Goal: Find specific page/section: Find specific page/section

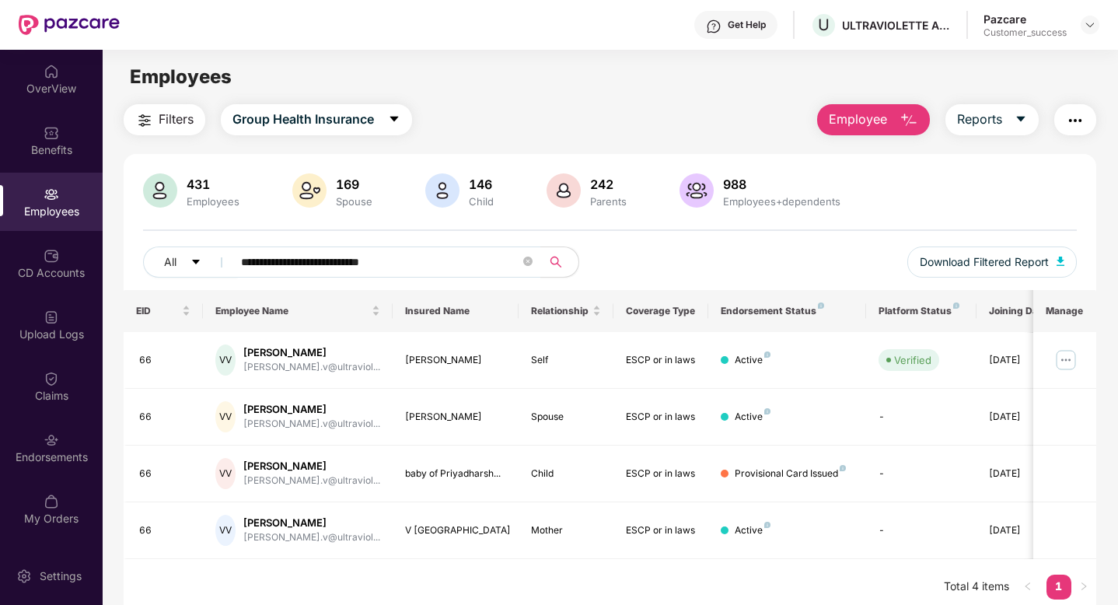
scroll to position [50, 0]
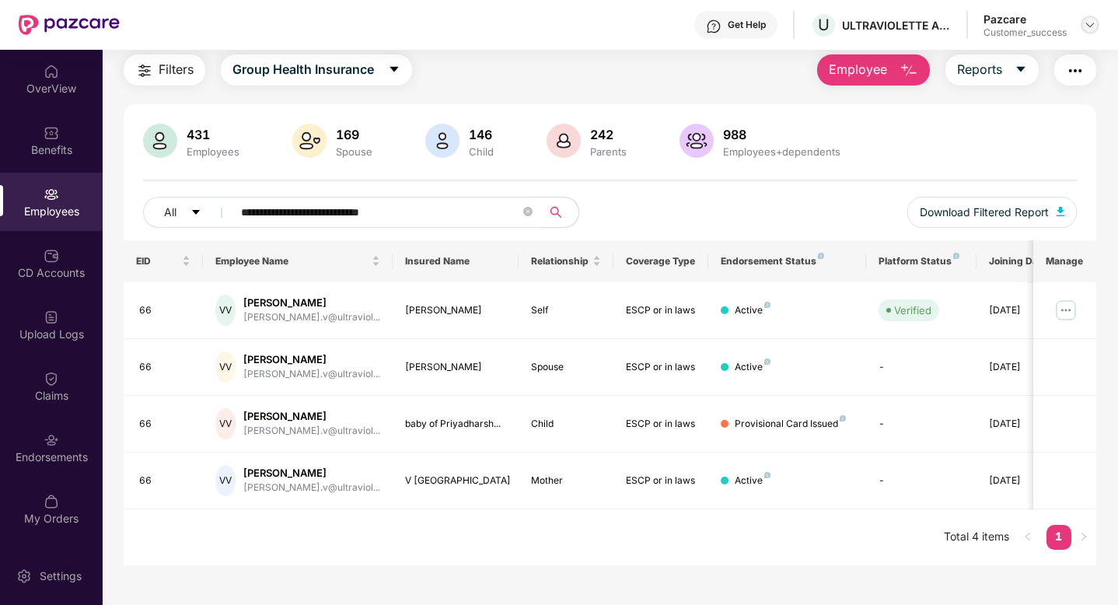
click at [1085, 18] on div at bounding box center [1090, 25] width 19 height 19
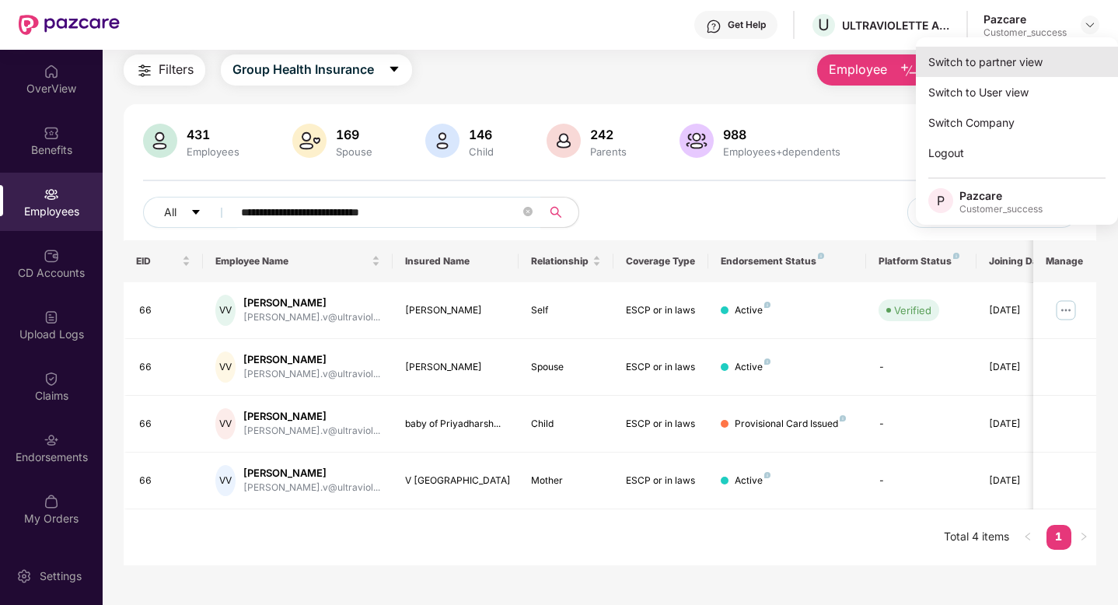
click at [1038, 73] on div "Switch to partner view" at bounding box center [1017, 62] width 202 height 30
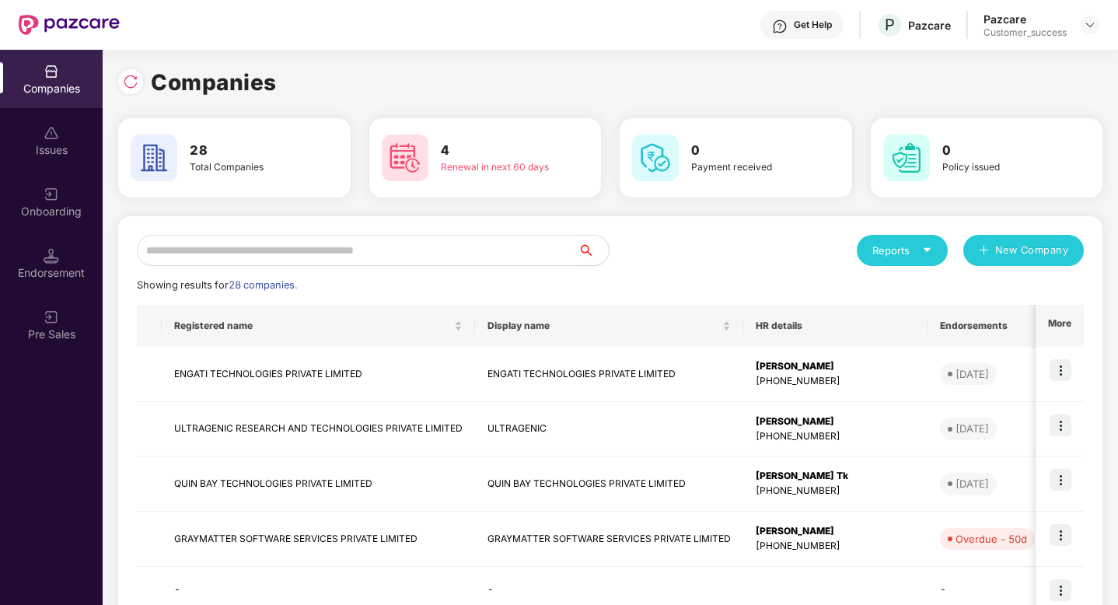
click at [326, 259] on input "text" at bounding box center [357, 250] width 441 height 31
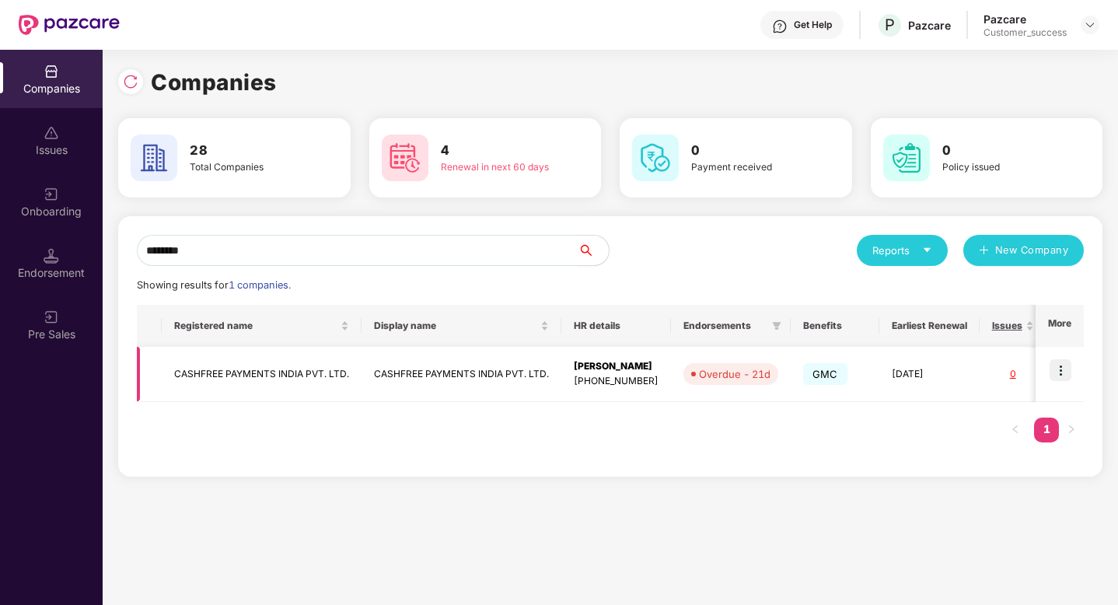
type input "********"
click at [1066, 369] on img at bounding box center [1061, 370] width 22 height 22
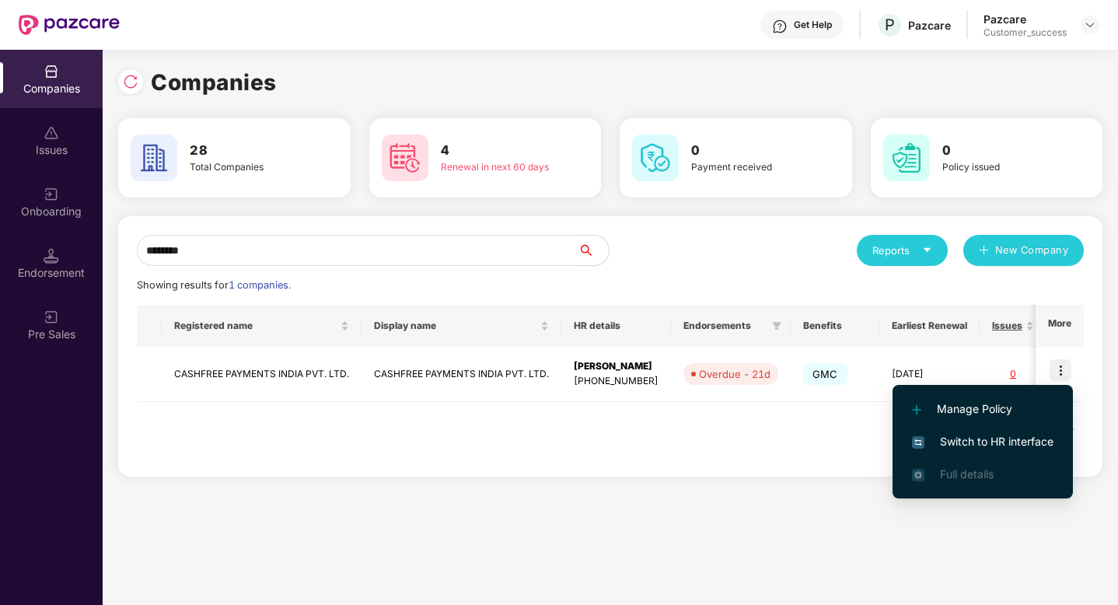
click at [1027, 440] on span "Switch to HR interface" at bounding box center [983, 441] width 142 height 17
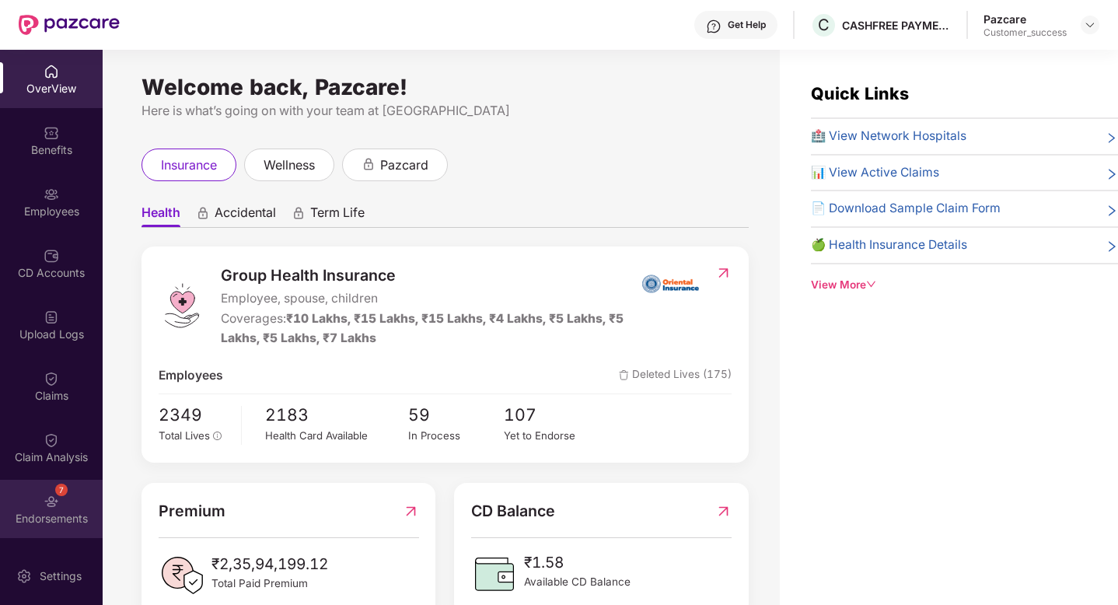
click at [38, 501] on div "7 Endorsements" at bounding box center [51, 509] width 103 height 58
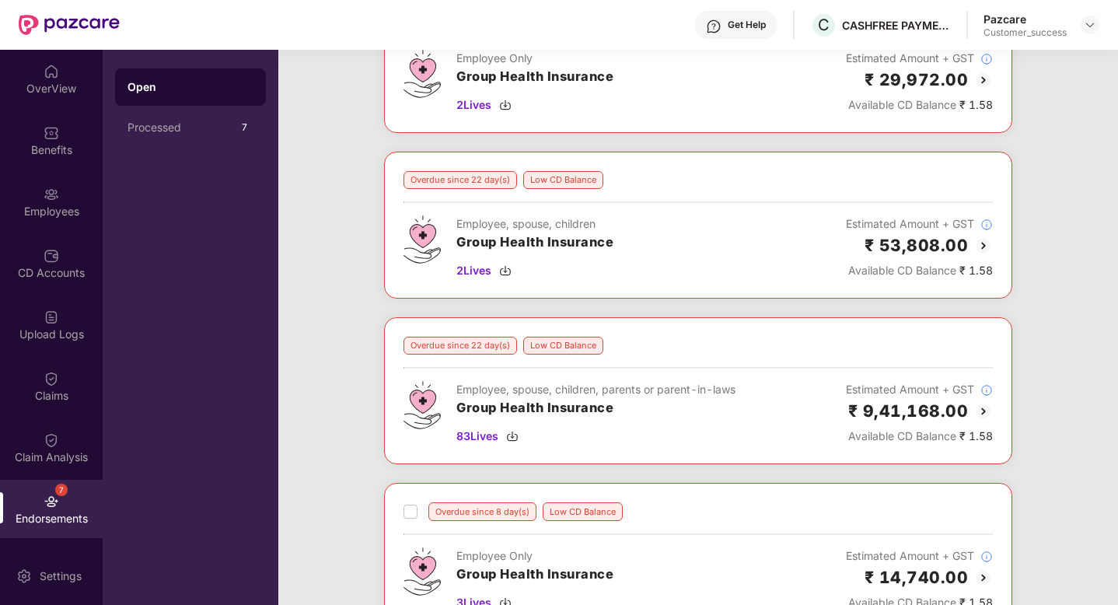
scroll to position [0, 0]
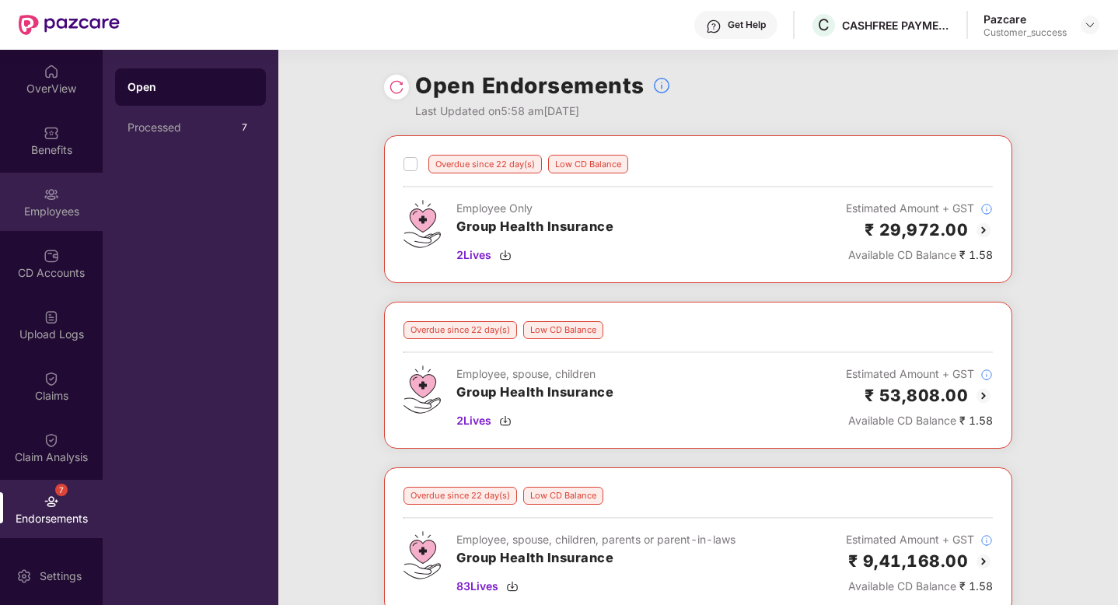
click at [44, 194] on img at bounding box center [52, 195] width 16 height 16
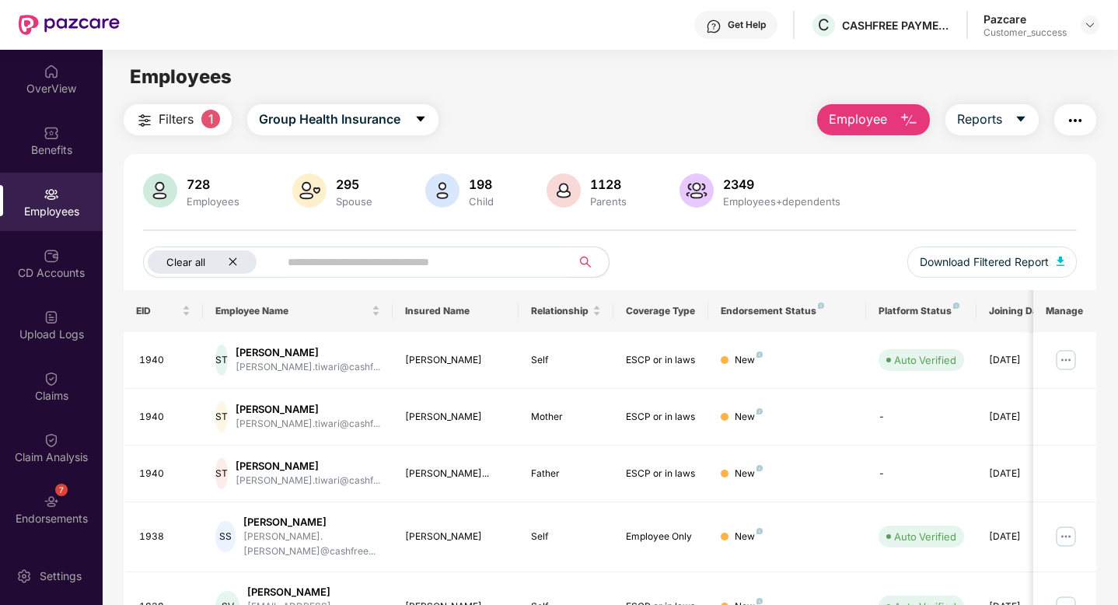
click at [233, 265] on icon "close" at bounding box center [233, 262] width 10 height 10
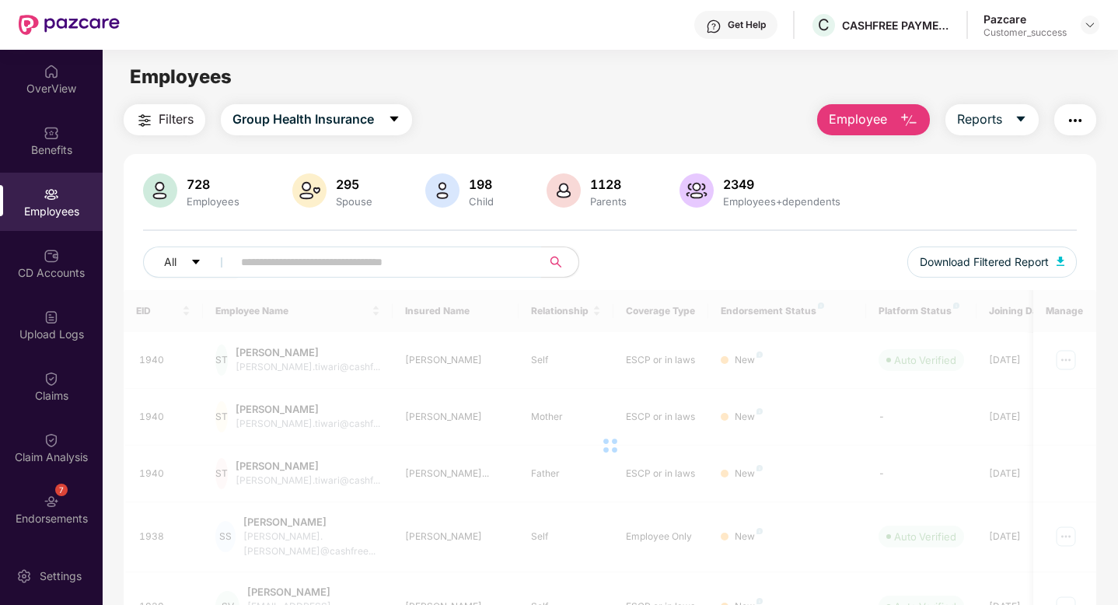
click at [284, 263] on input "text" at bounding box center [380, 261] width 279 height 23
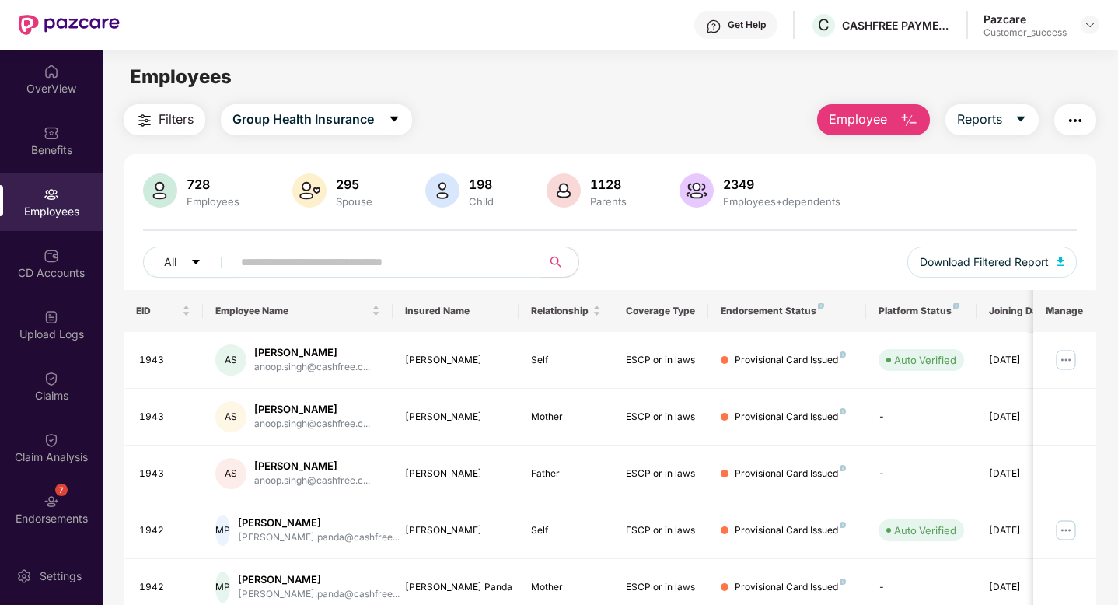
paste input "**********"
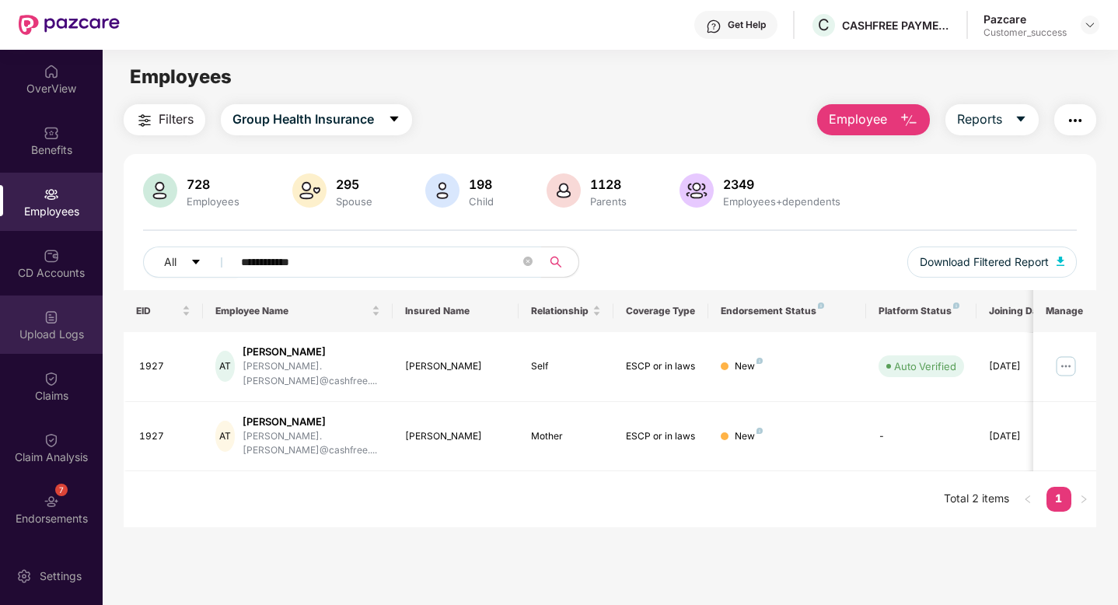
type input "**********"
click at [45, 327] on div "Upload Logs" at bounding box center [51, 335] width 103 height 16
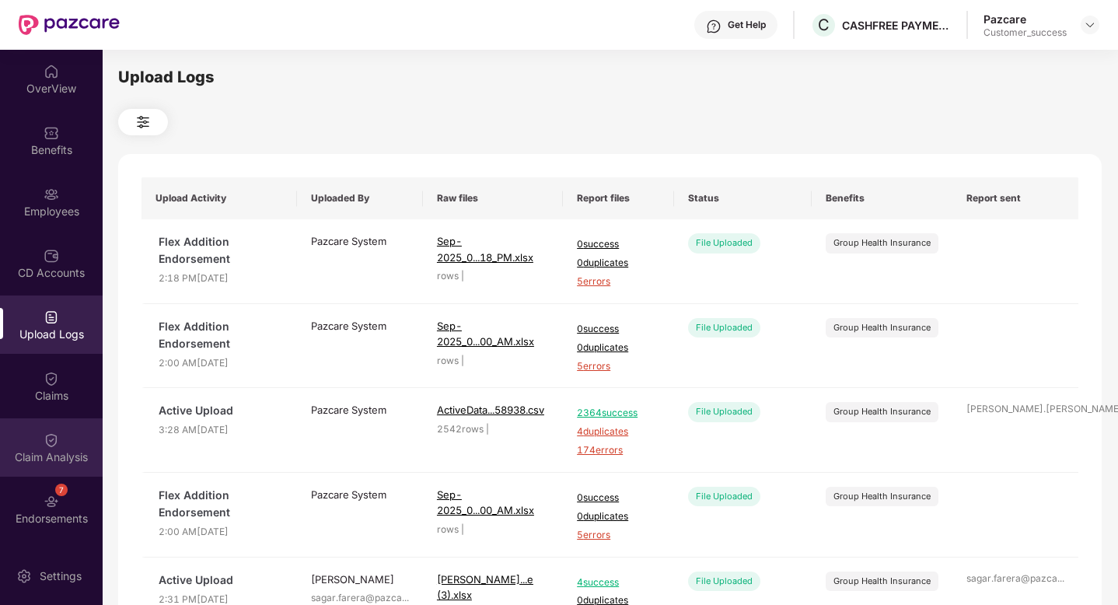
click at [45, 453] on div "Claim Analysis" at bounding box center [51, 457] width 103 height 16
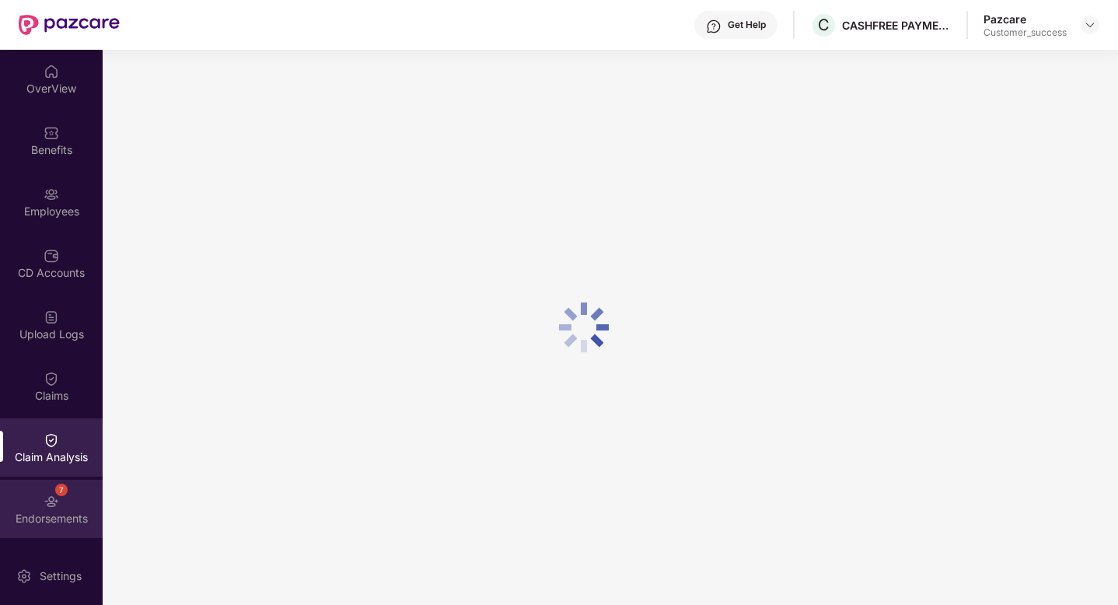
click at [31, 516] on div "Endorsements" at bounding box center [51, 519] width 103 height 16
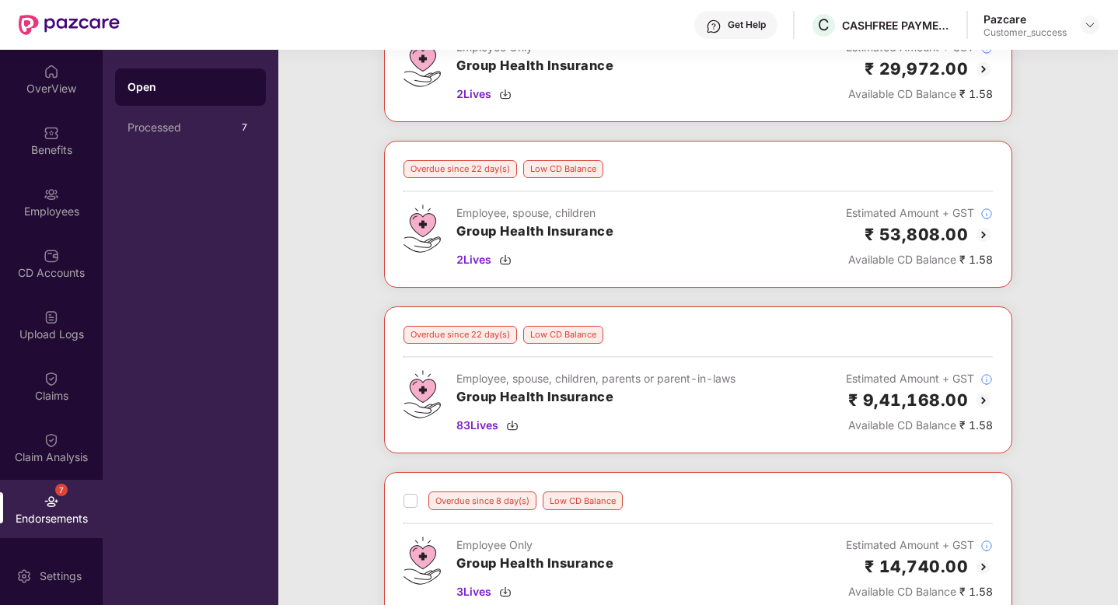
scroll to position [512, 0]
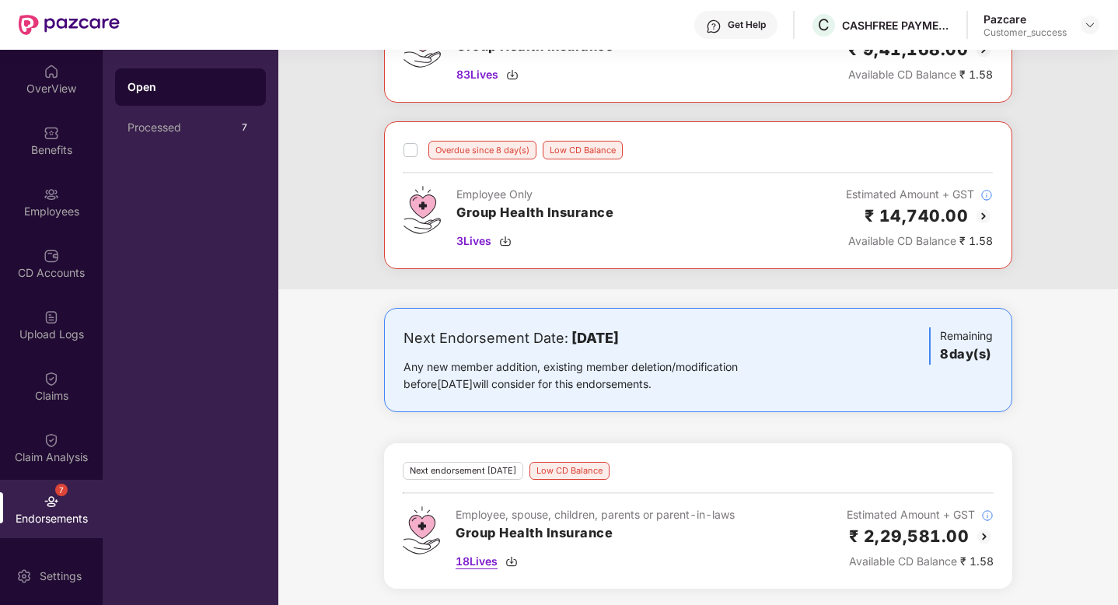
click at [467, 558] on span "18 Lives" at bounding box center [477, 561] width 42 height 17
